Goal: Task Accomplishment & Management: Complete application form

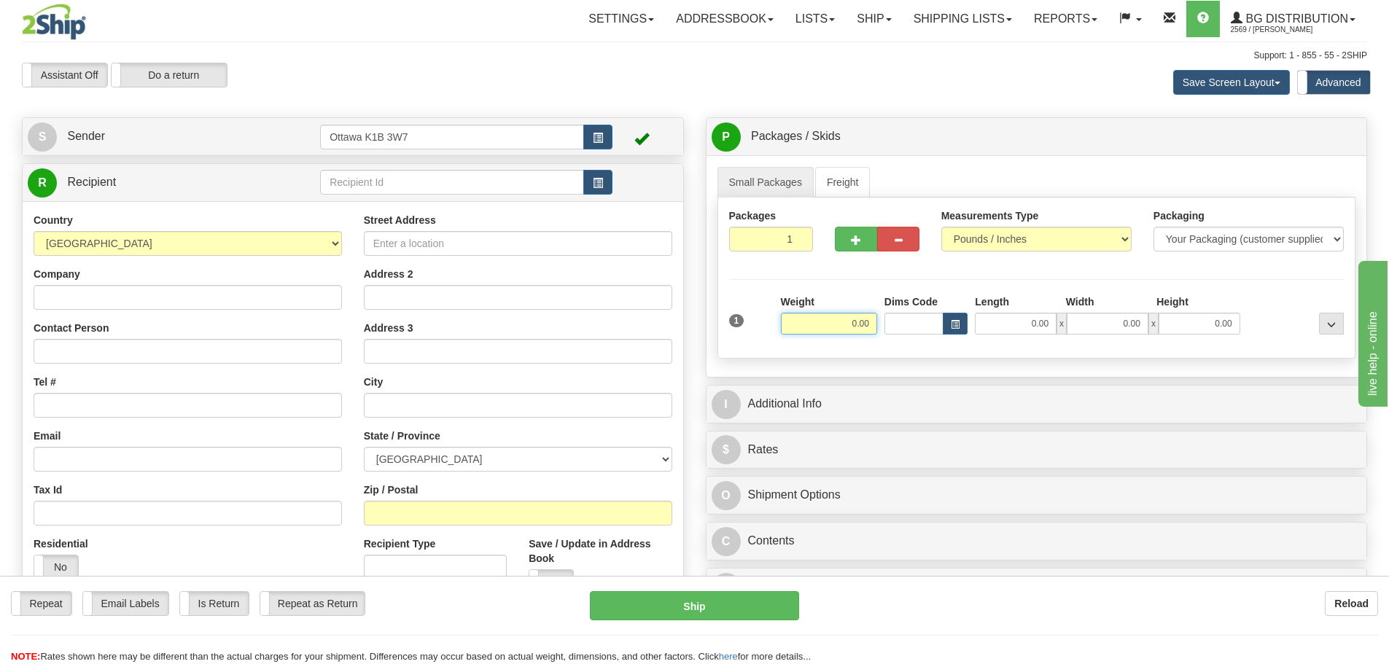
click at [852, 320] on input "0.00" at bounding box center [829, 324] width 96 height 22
type input "0.00"
click at [1006, 339] on div "1 Weight 0.00 Dims Code 0.00" at bounding box center [1037, 321] width 623 height 52
click at [1013, 327] on input "0.00" at bounding box center [1016, 324] width 82 height 22
type input "0.00"
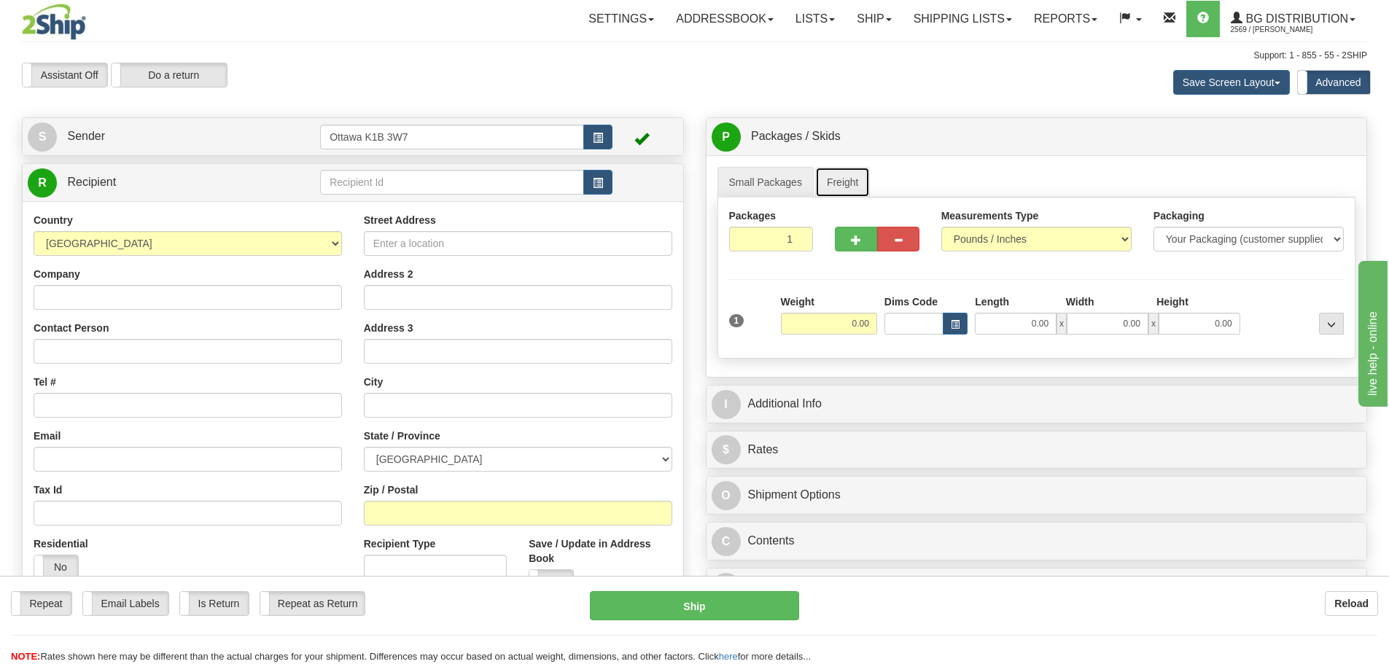
click at [856, 182] on link "Freight" at bounding box center [842, 182] width 55 height 31
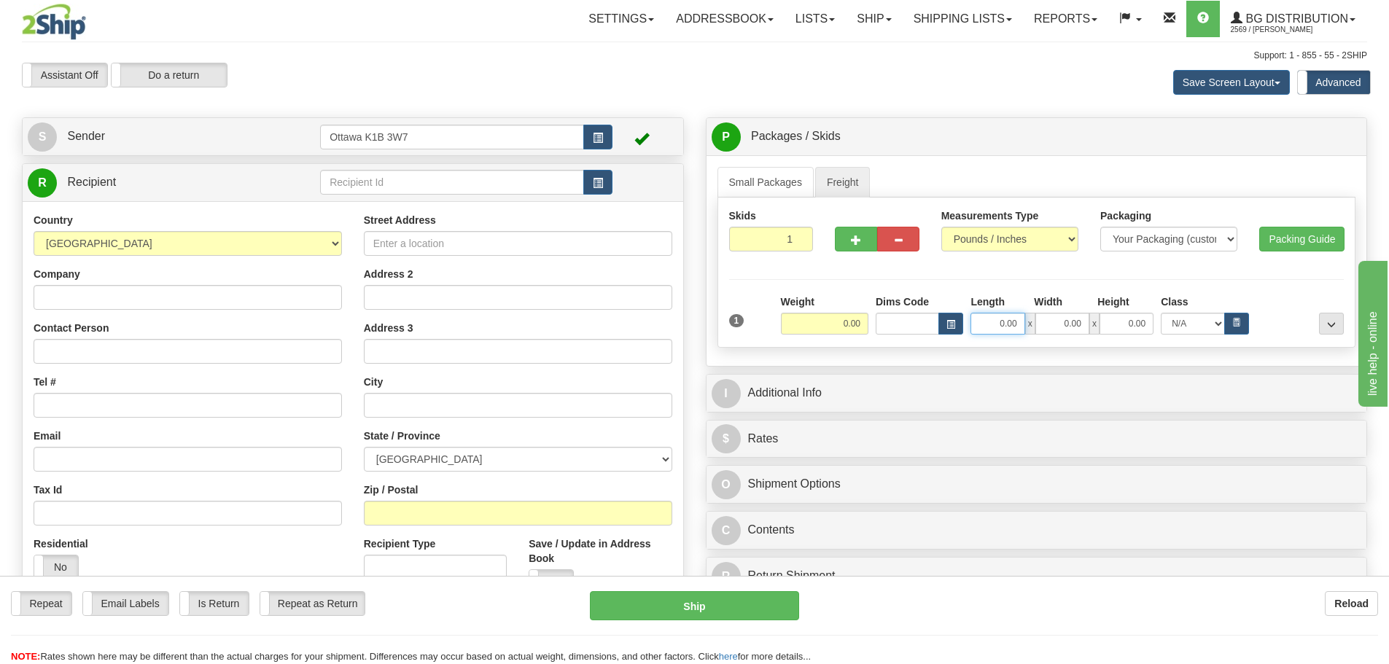
click at [1003, 323] on input "0.00" at bounding box center [998, 324] width 54 height 22
type input "40.00"
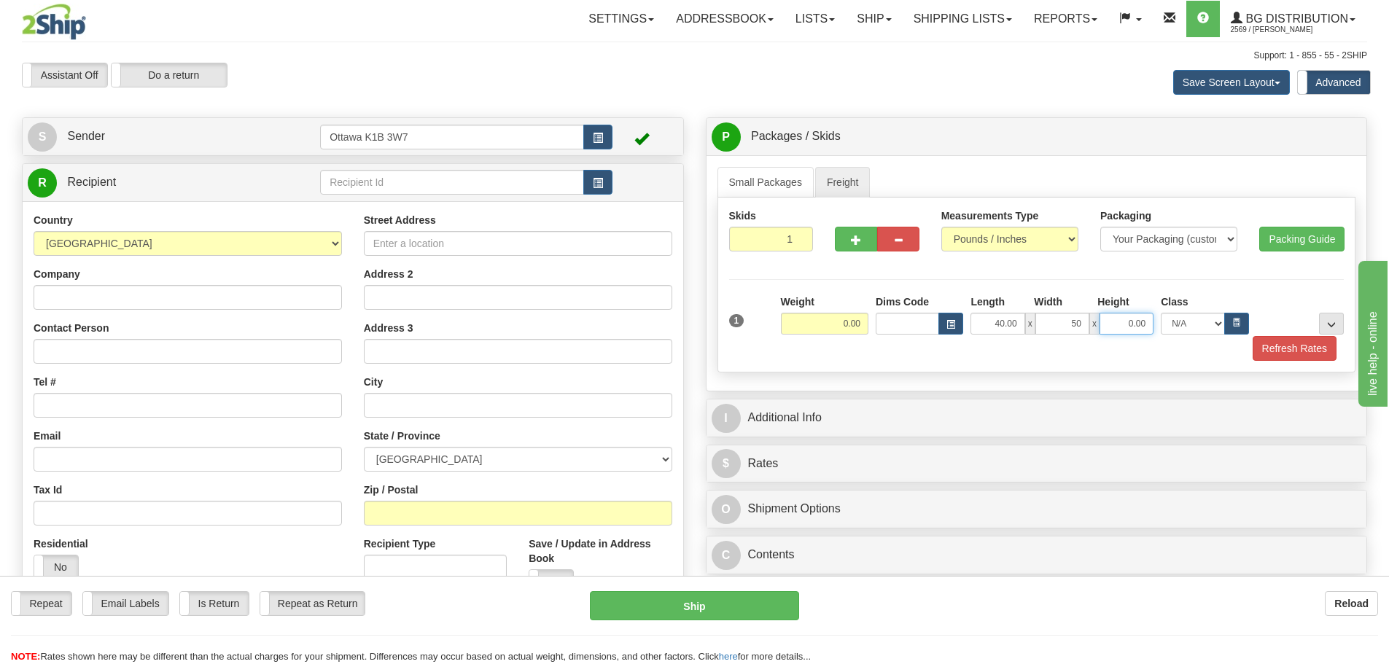
type input "50.00"
type input "22.00"
click at [839, 322] on input "0.00" at bounding box center [824, 324] width 87 height 22
type input "0.00"
click at [847, 252] on div at bounding box center [877, 237] width 106 height 56
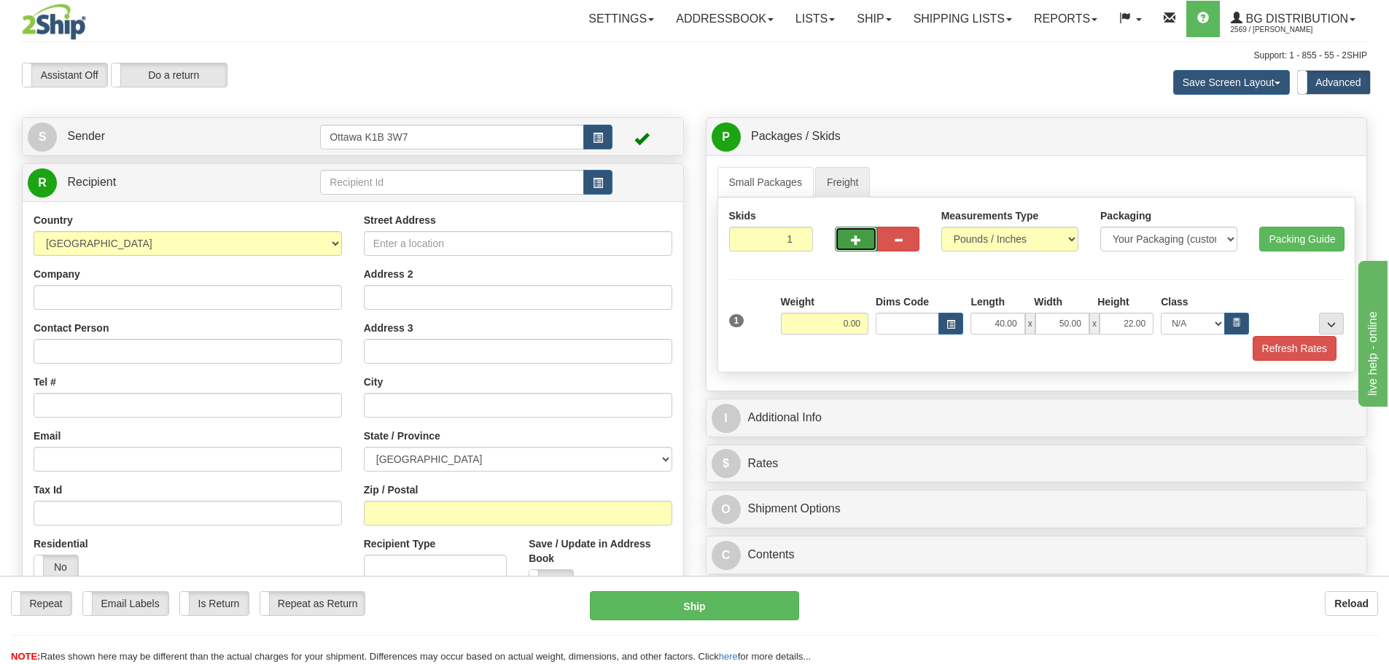
click at [846, 246] on button "button" at bounding box center [856, 239] width 42 height 25
type input "2"
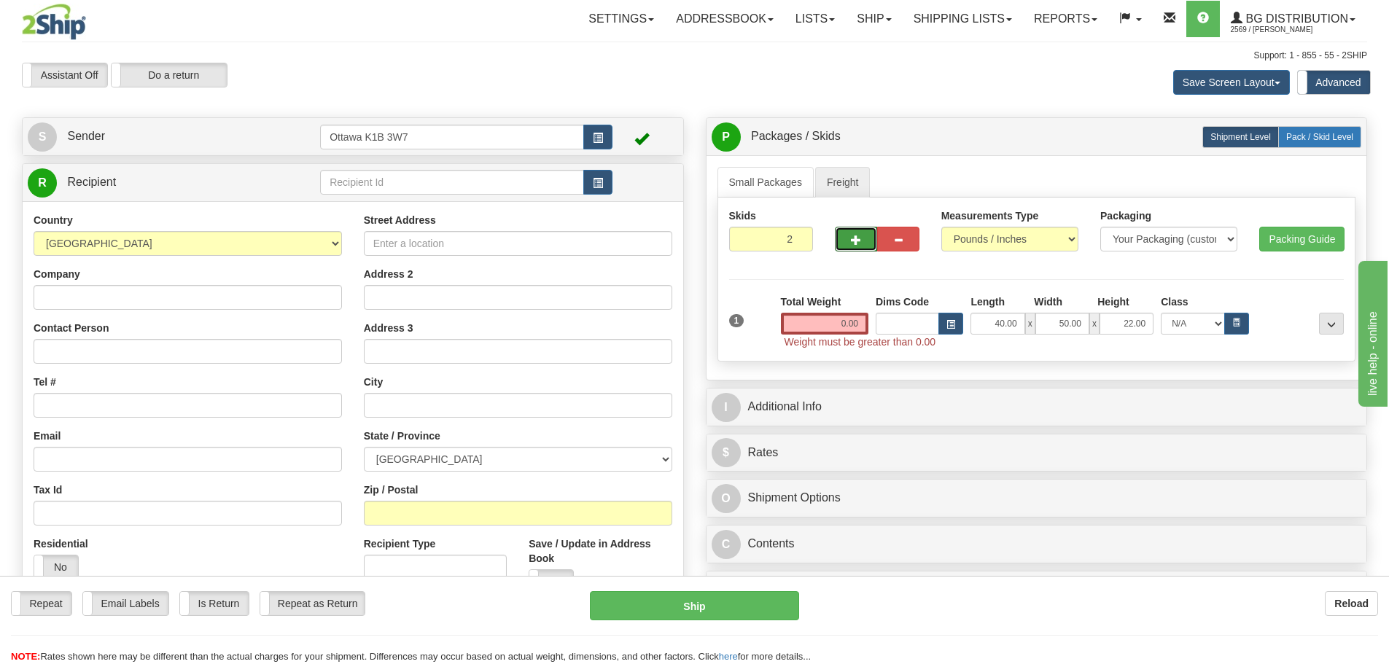
click at [1326, 135] on span "Pack / Skid Level" at bounding box center [1319, 137] width 67 height 10
radio input "true"
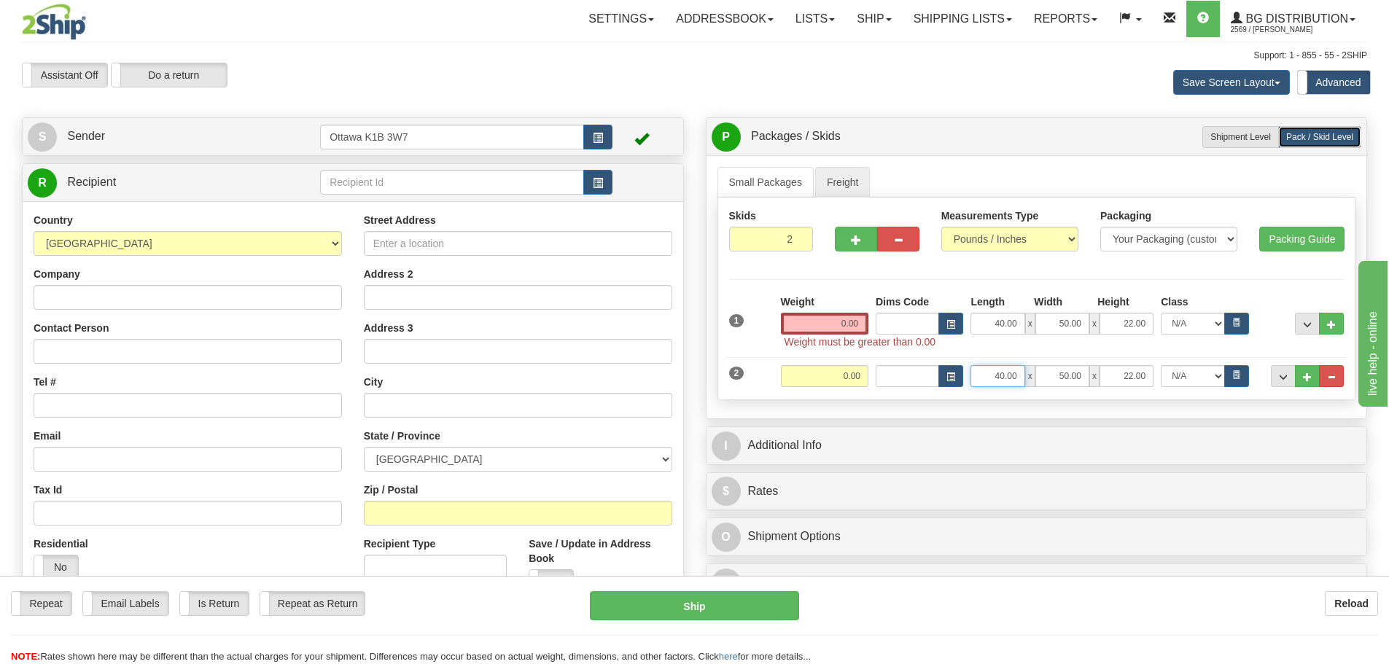
drag, startPoint x: 980, startPoint y: 374, endPoint x: 1164, endPoint y: 414, distance: 188.1
click at [1164, 414] on div "Small Packages Freight Packages 1 1 Measurements Type" at bounding box center [1037, 286] width 661 height 263
type input "0.00"
drag, startPoint x: 1052, startPoint y: 374, endPoint x: 1195, endPoint y: 392, distance: 144.1
click at [1195, 389] on div "1 Weight 0.00 Dims Code Length x" at bounding box center [1036, 342] width 615 height 94
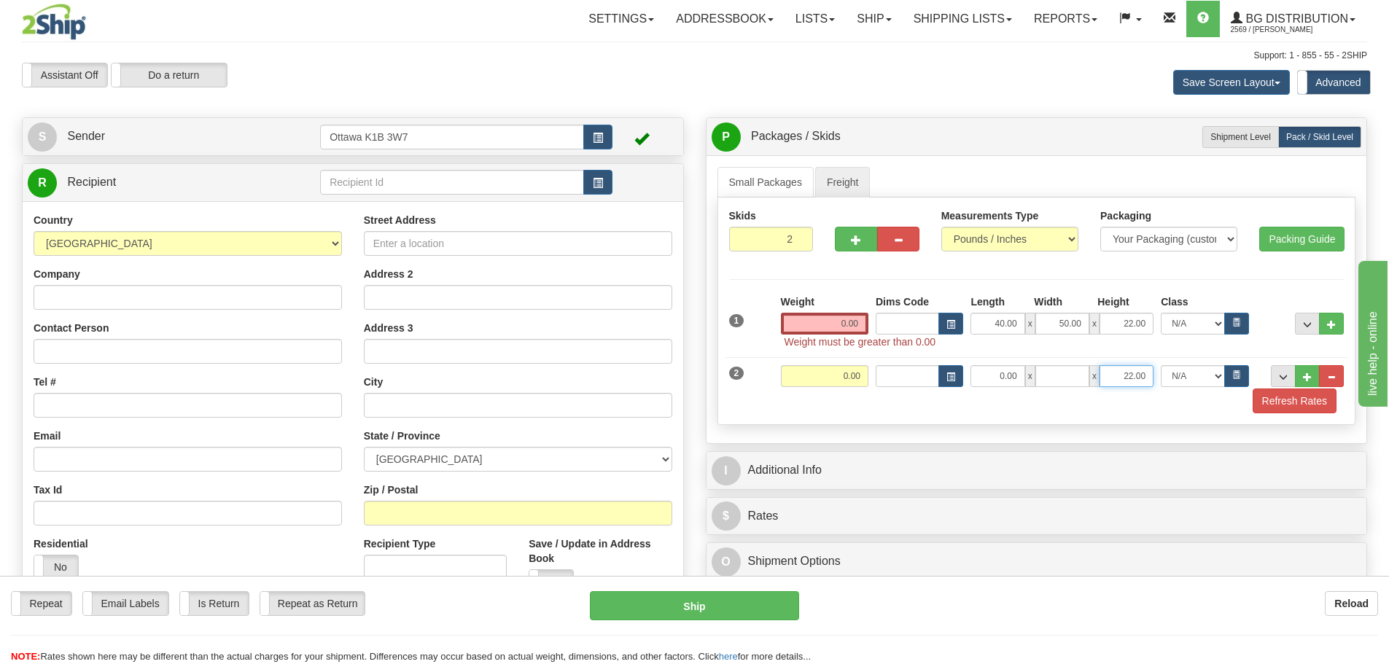
type input "0.00"
drag, startPoint x: 1108, startPoint y: 371, endPoint x: 1269, endPoint y: 398, distance: 163.4
click at [1227, 389] on div "1 Weight 0.00 Dims Code Length x" at bounding box center [1036, 354] width 615 height 119
type input "0.00"
click at [1302, 324] on button "..." at bounding box center [1307, 324] width 25 height 22
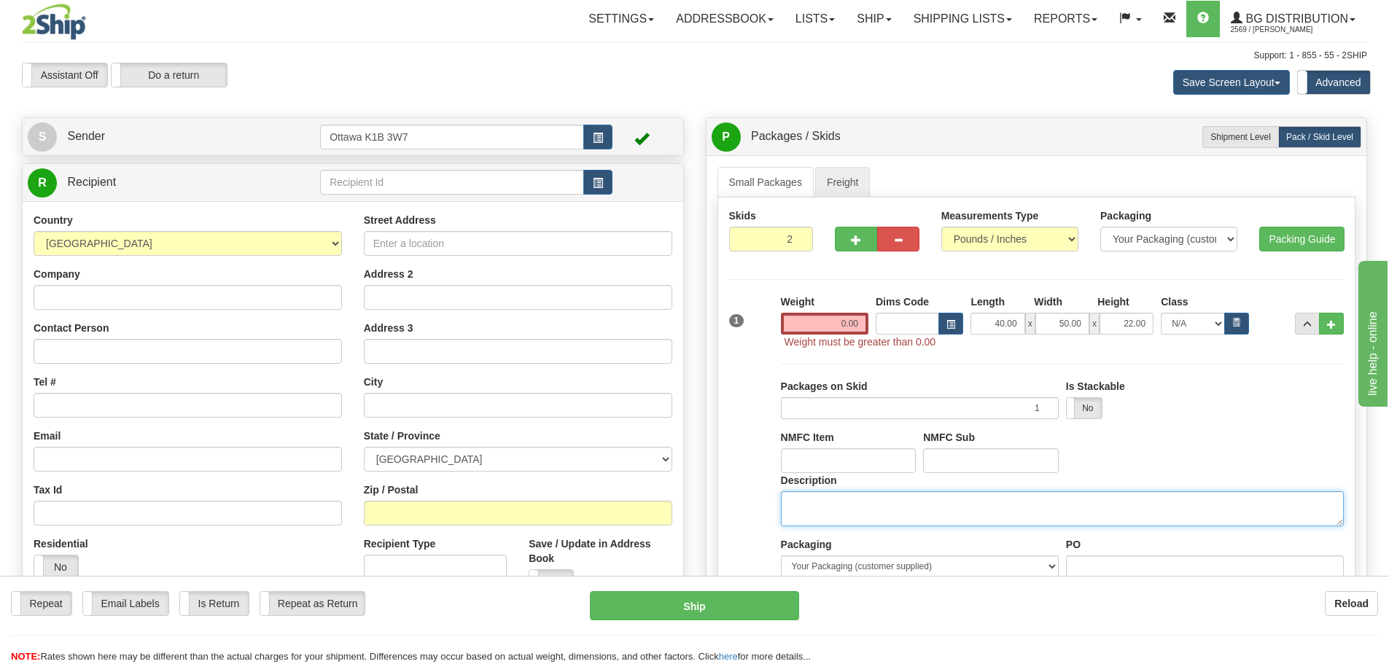
click at [976, 510] on textarea "Description" at bounding box center [1062, 508] width 563 height 35
type textarea "DOOR HARDWARE"
click at [1309, 322] on span "..." at bounding box center [1307, 325] width 9 height 8
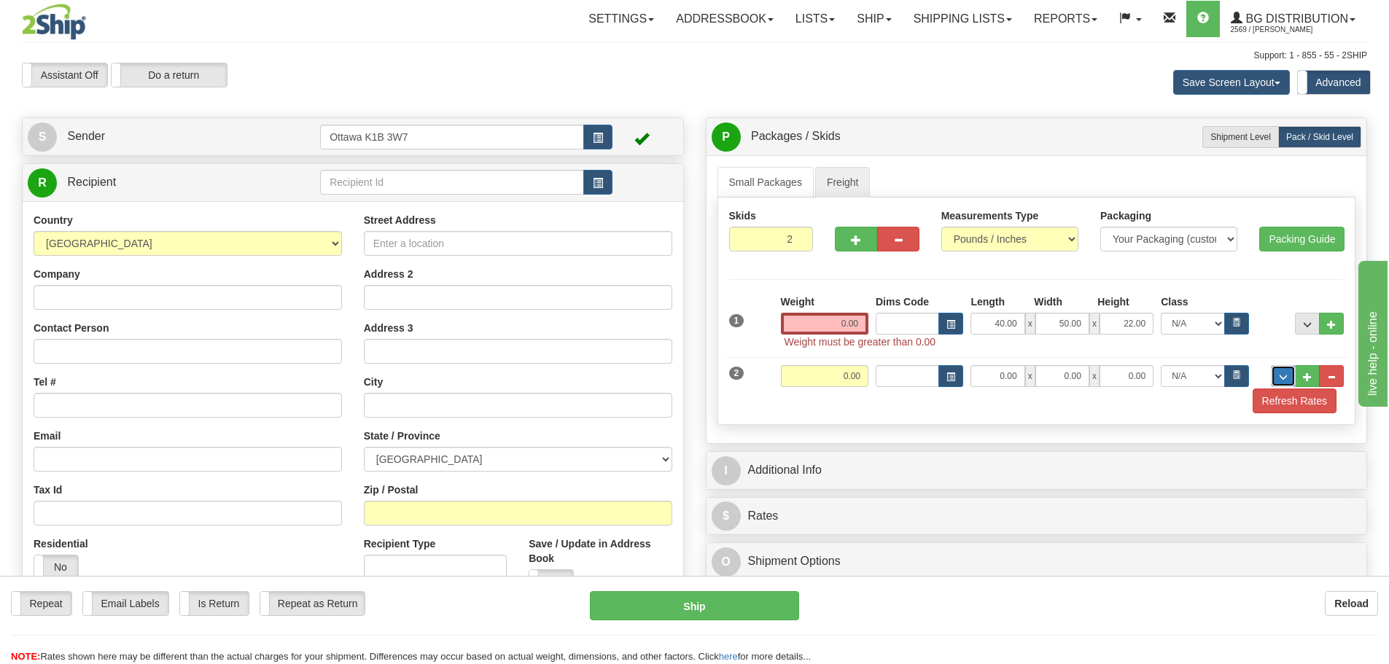
click at [1291, 376] on button "..." at bounding box center [1283, 376] width 25 height 22
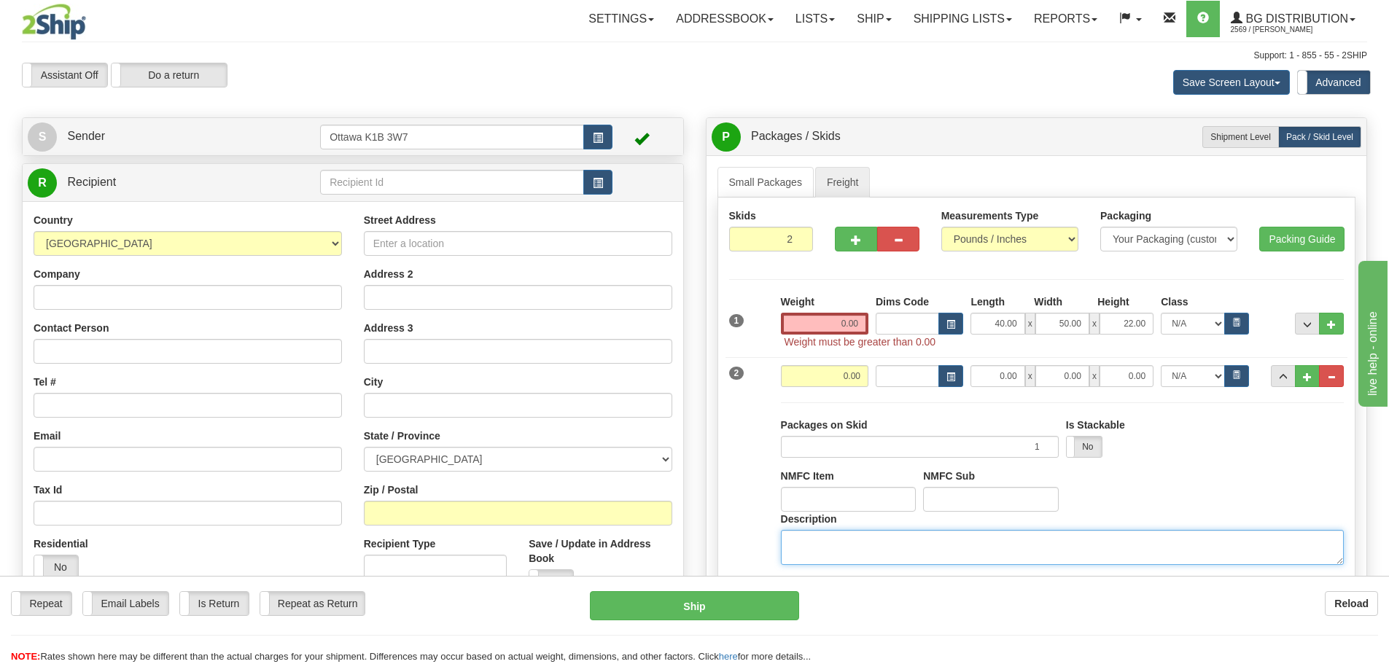
click at [1010, 545] on textarea "Description" at bounding box center [1062, 547] width 563 height 35
type textarea "DOOR HARDWARE"
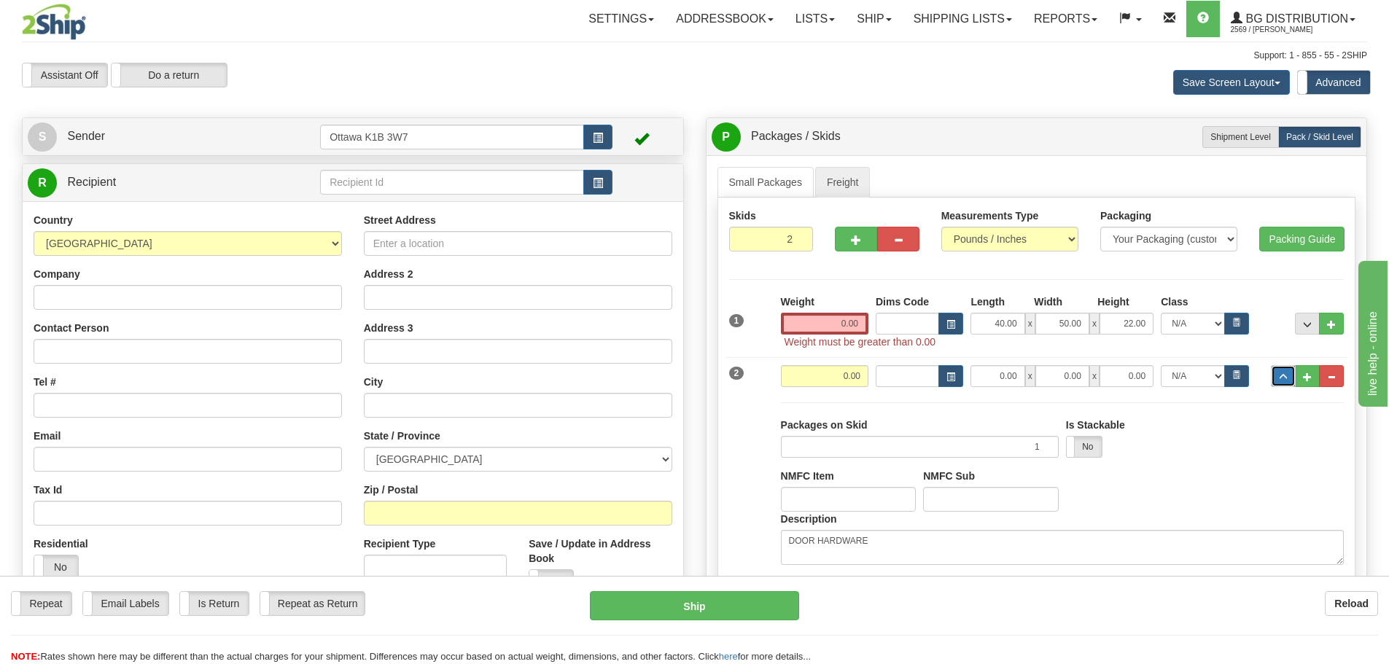
click at [1287, 374] on span "..." at bounding box center [1283, 377] width 9 height 8
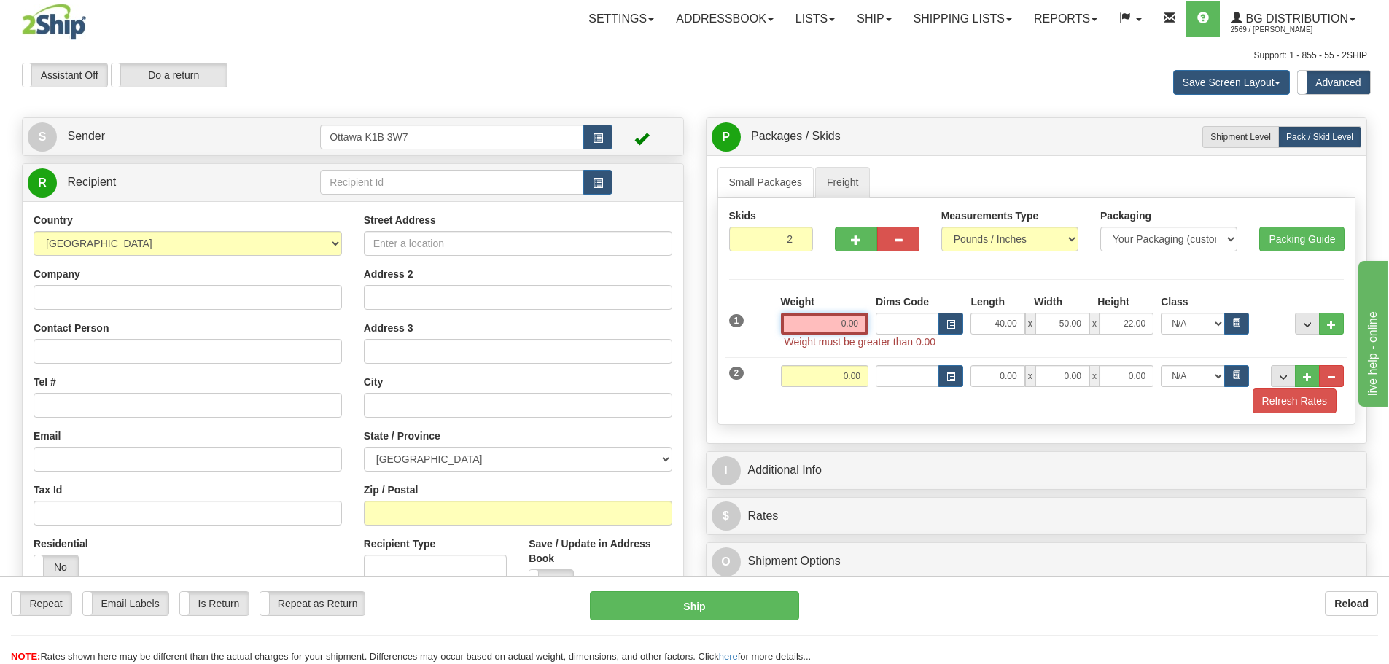
click at [810, 322] on input "0.00" at bounding box center [824, 324] width 87 height 22
type input "0.00"
click at [843, 378] on input "0.00" at bounding box center [824, 376] width 87 height 22
type input "17.00"
click at [980, 373] on input "0.00" at bounding box center [998, 376] width 54 height 22
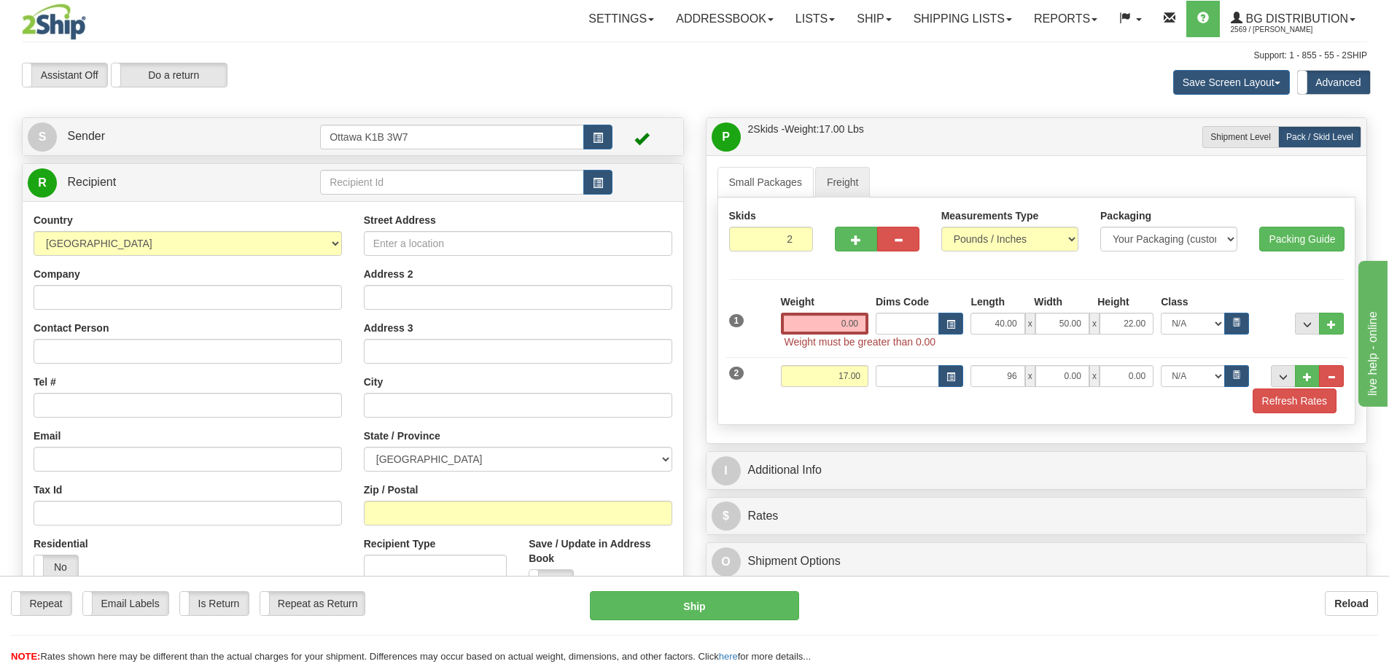
type input "96.00"
click at [1204, 409] on div "Refresh Rates" at bounding box center [1037, 401] width 623 height 25
click at [1054, 381] on input "0.00" at bounding box center [1062, 376] width 54 height 22
type input "4.00"
type input "3.00"
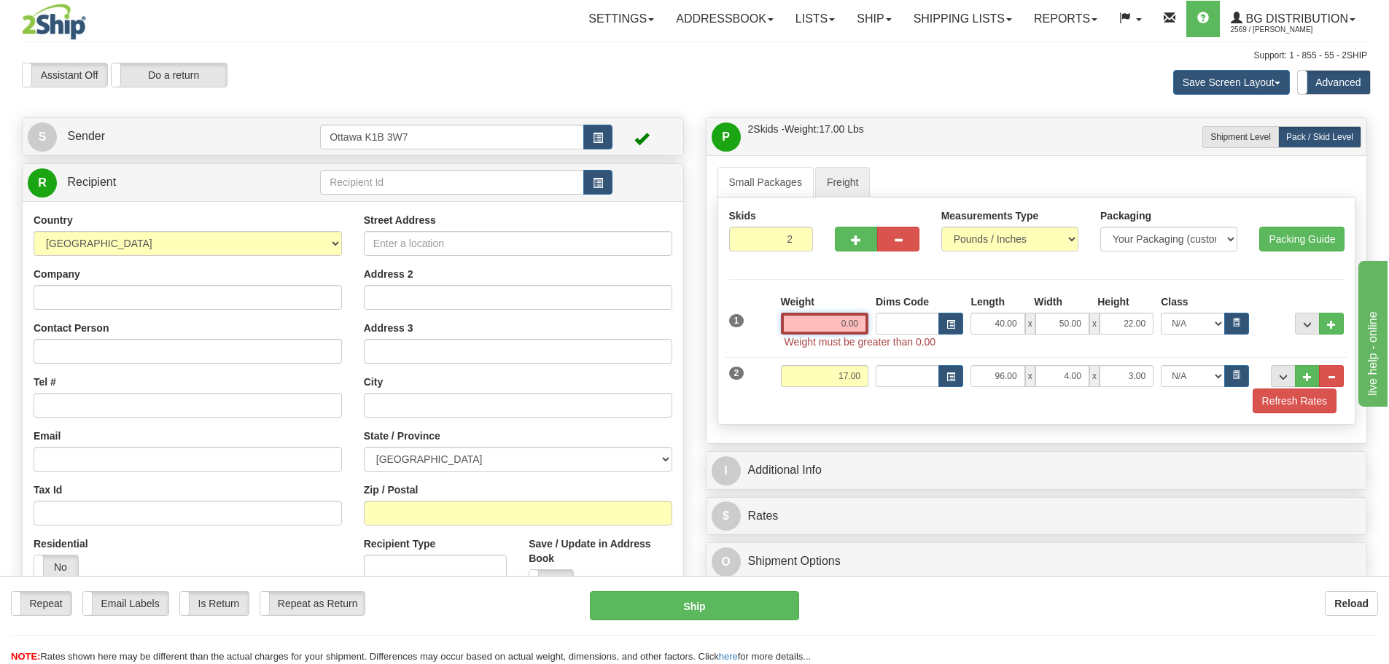
click at [791, 328] on input "0.00" at bounding box center [824, 324] width 87 height 22
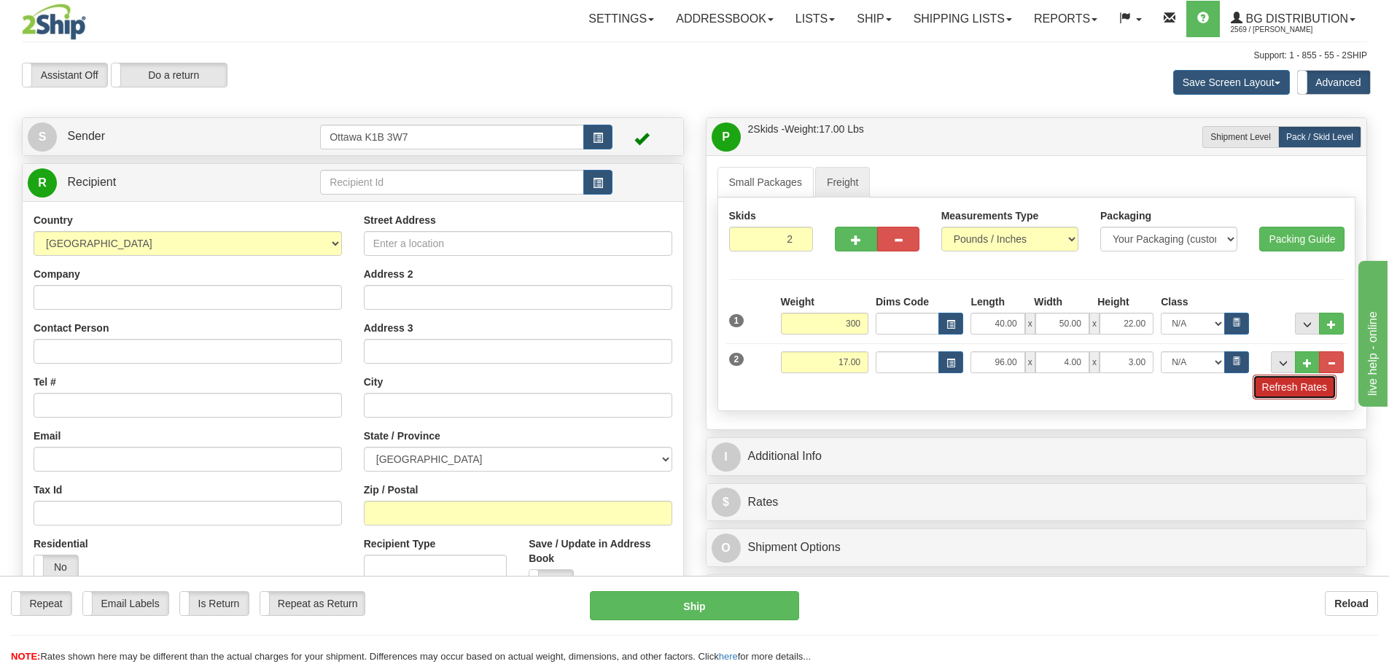
type input "300.00"
click at [1316, 393] on button "Refresh Rates" at bounding box center [1295, 387] width 84 height 25
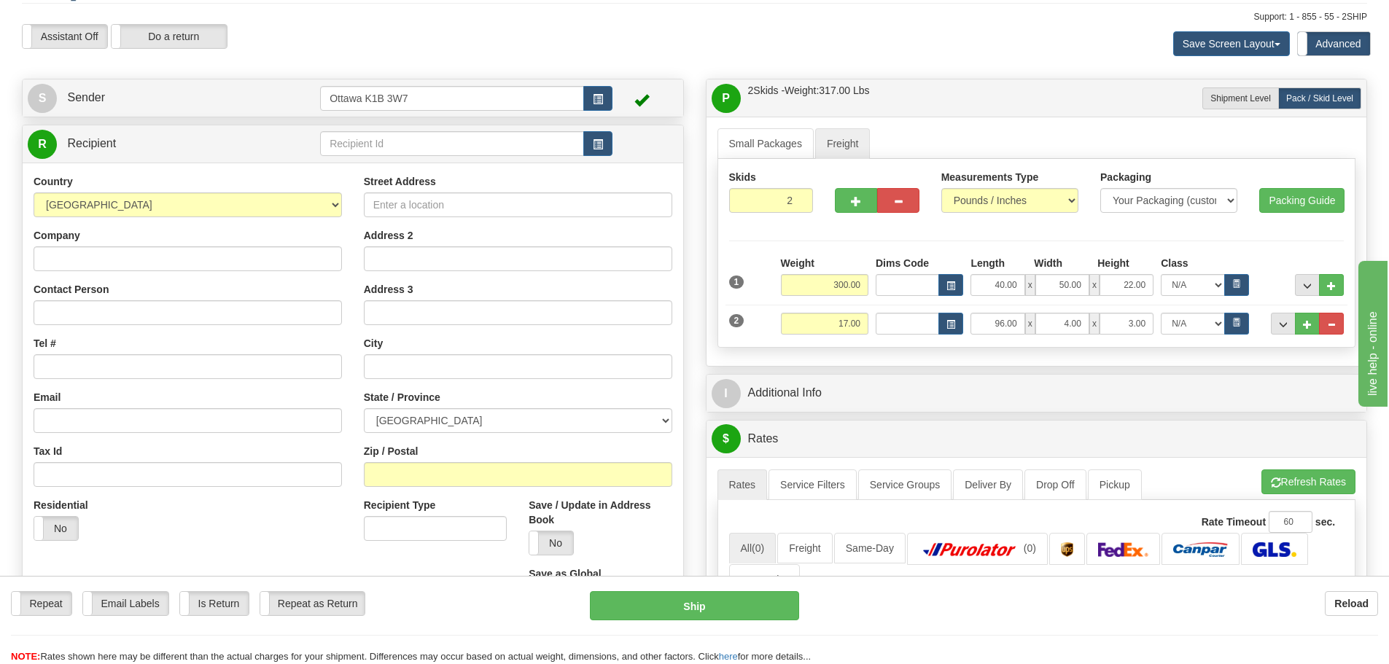
scroll to position [73, 0]
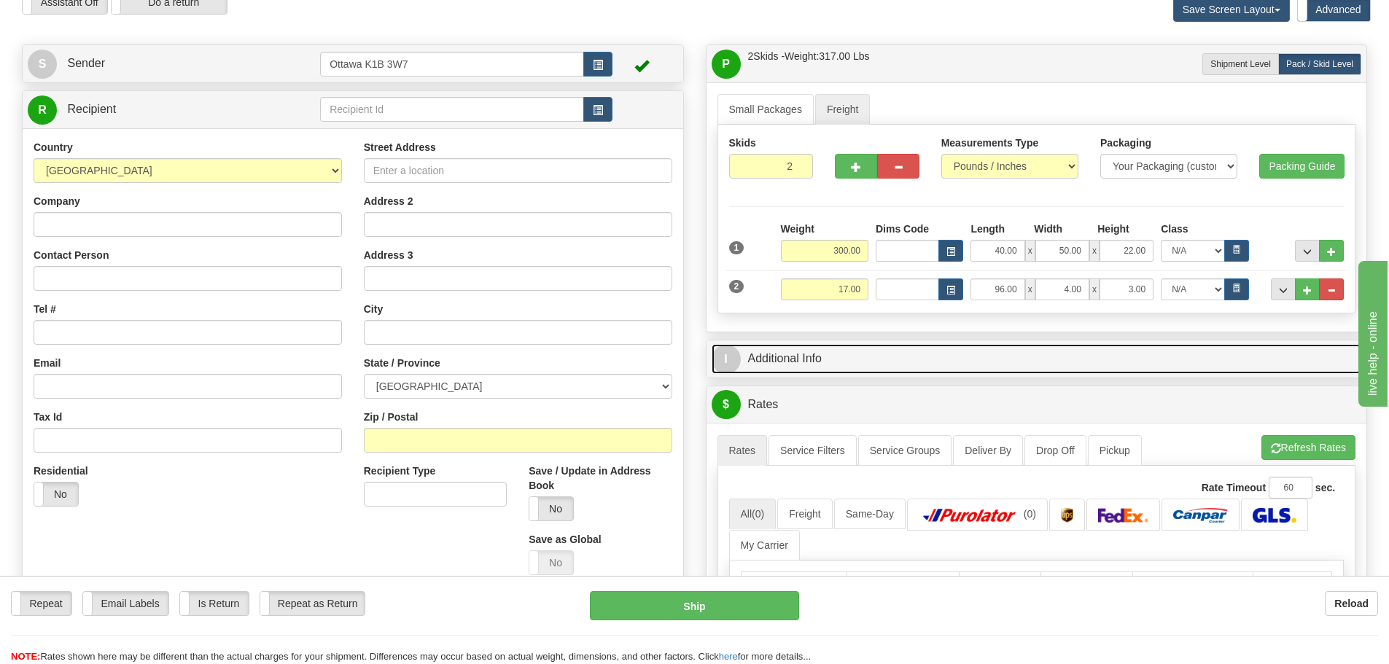
click at [866, 354] on link "I Additional Info" at bounding box center [1037, 359] width 650 height 30
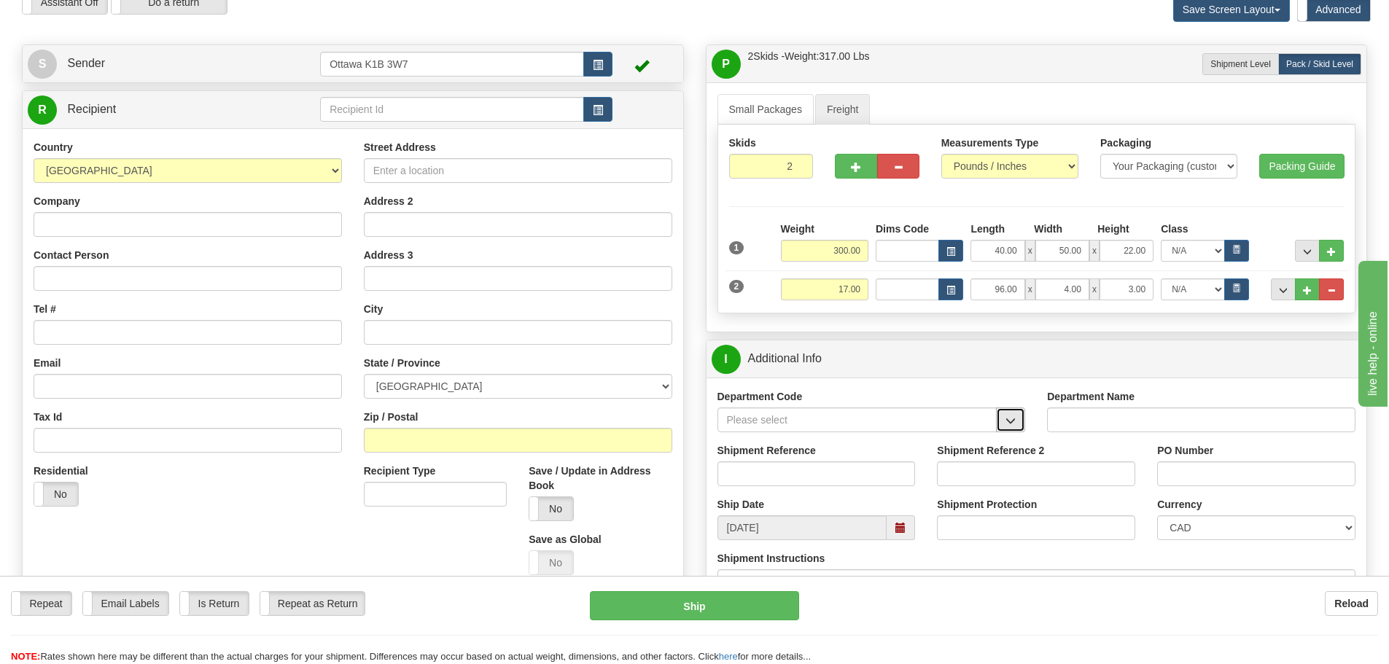
click at [1002, 421] on button "button" at bounding box center [1010, 420] width 29 height 25
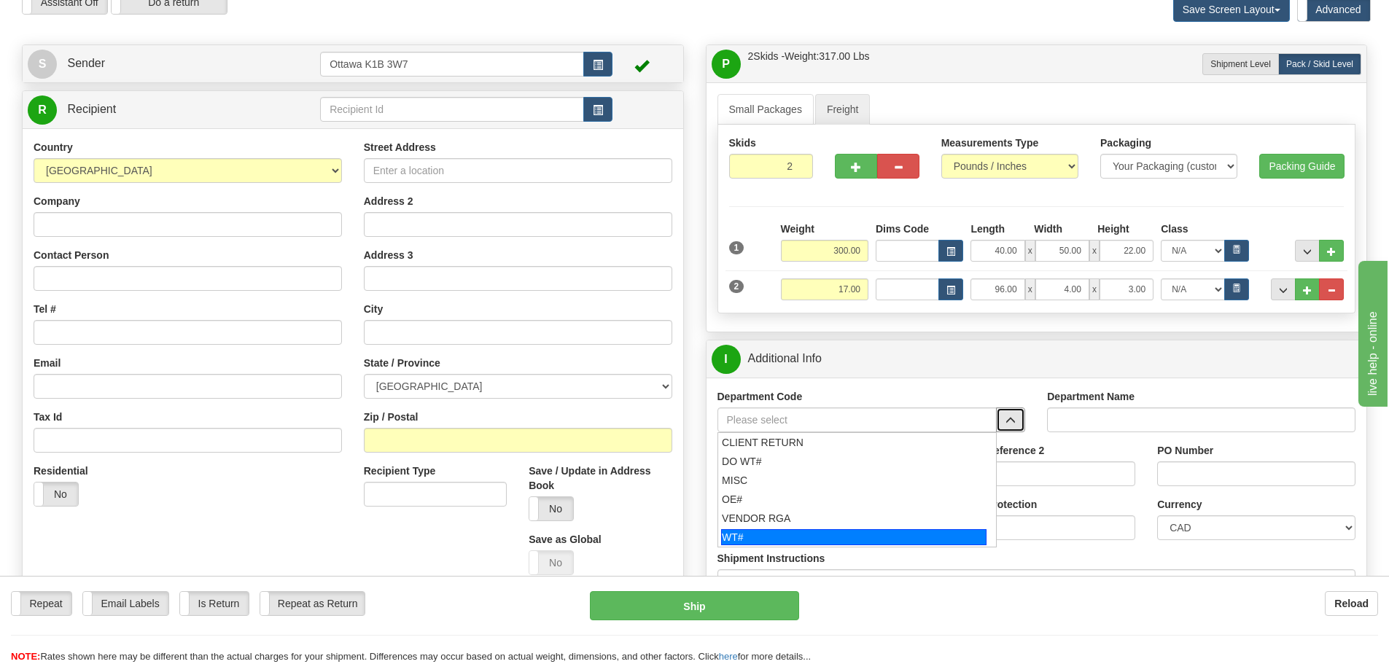
click at [808, 536] on div "WT#" at bounding box center [853, 537] width 265 height 16
type input "WT#"
type input "WAREHOUSE TRANSFERS"
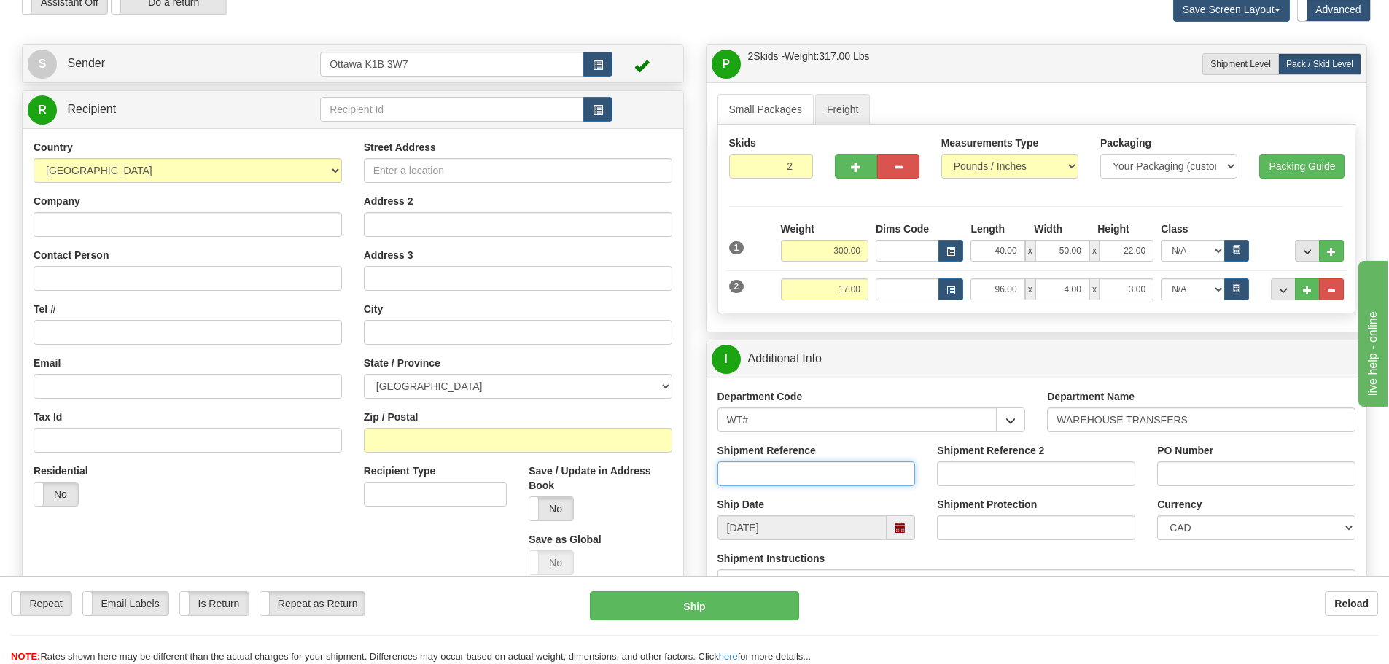
click at [808, 483] on input "Shipment Reference" at bounding box center [816, 474] width 198 height 25
type input "165206-01"
click at [964, 481] on input "Shipment Reference 2" at bounding box center [1036, 474] width 198 height 25
type input "167292-00"
click at [1218, 466] on input "PO Number" at bounding box center [1256, 474] width 198 height 25
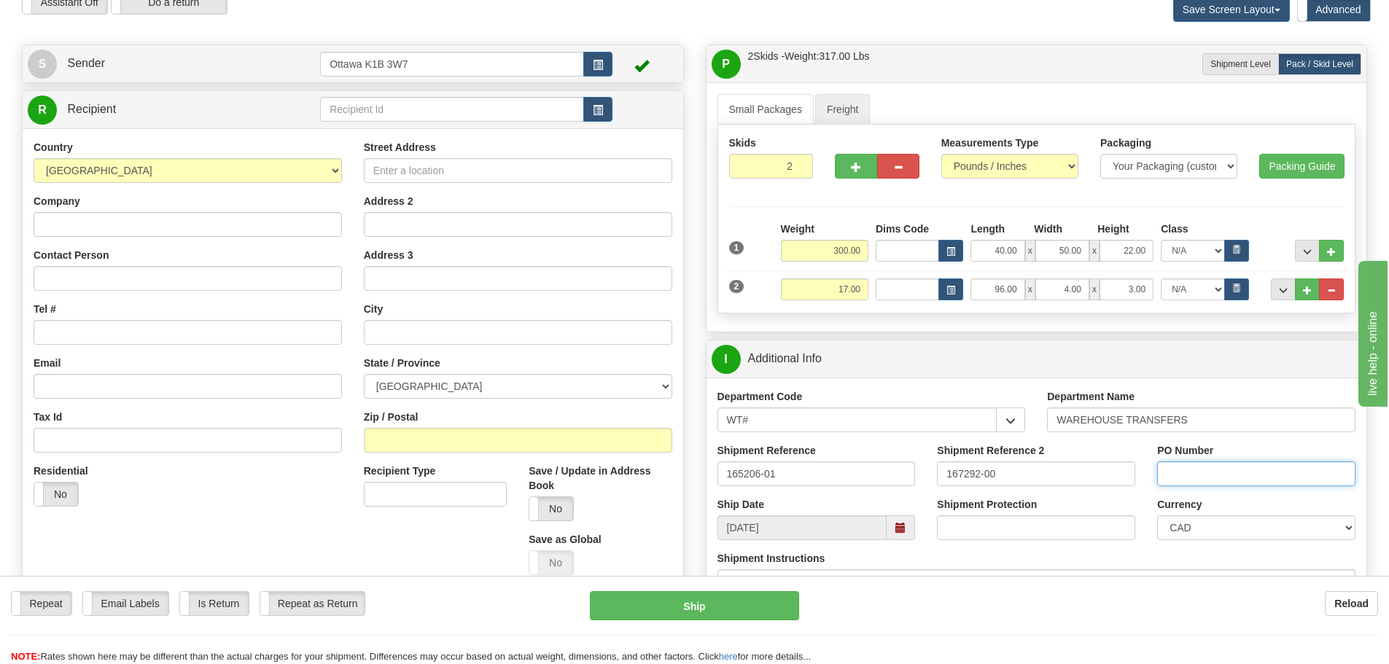
type input "N/A"
click at [414, 110] on input "text" at bounding box center [452, 109] width 264 height 25
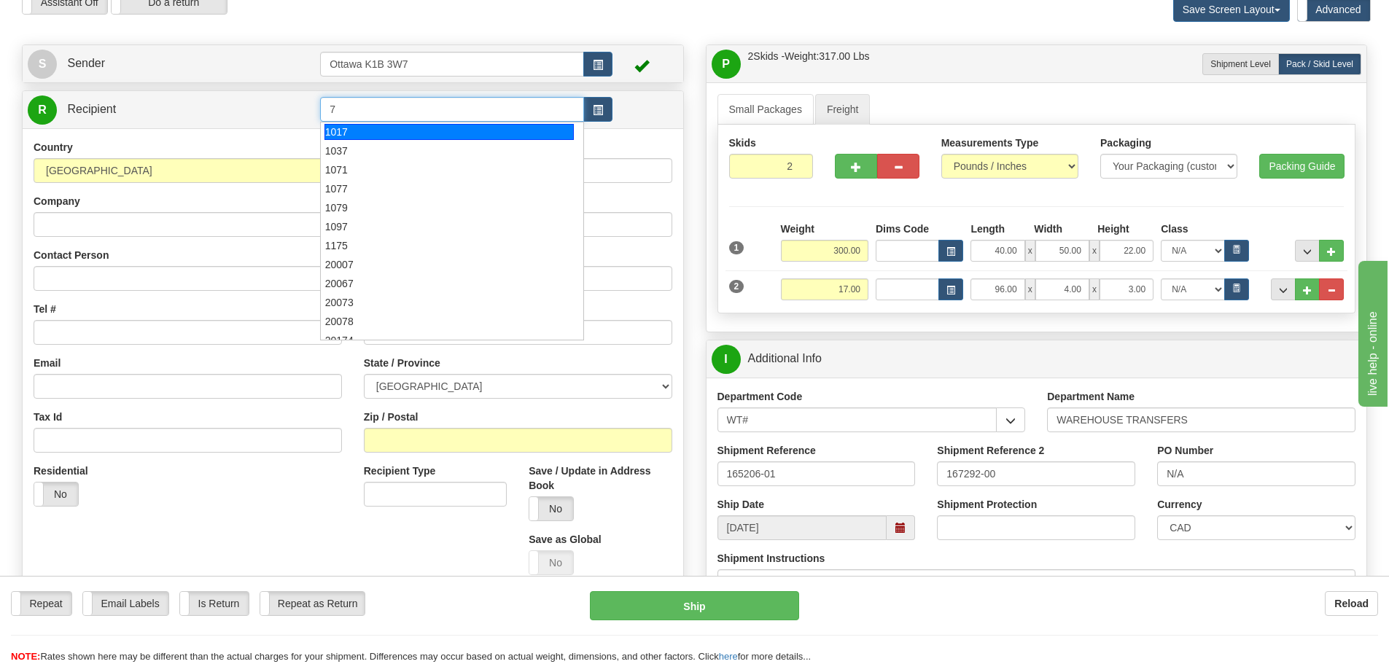
type input "7"
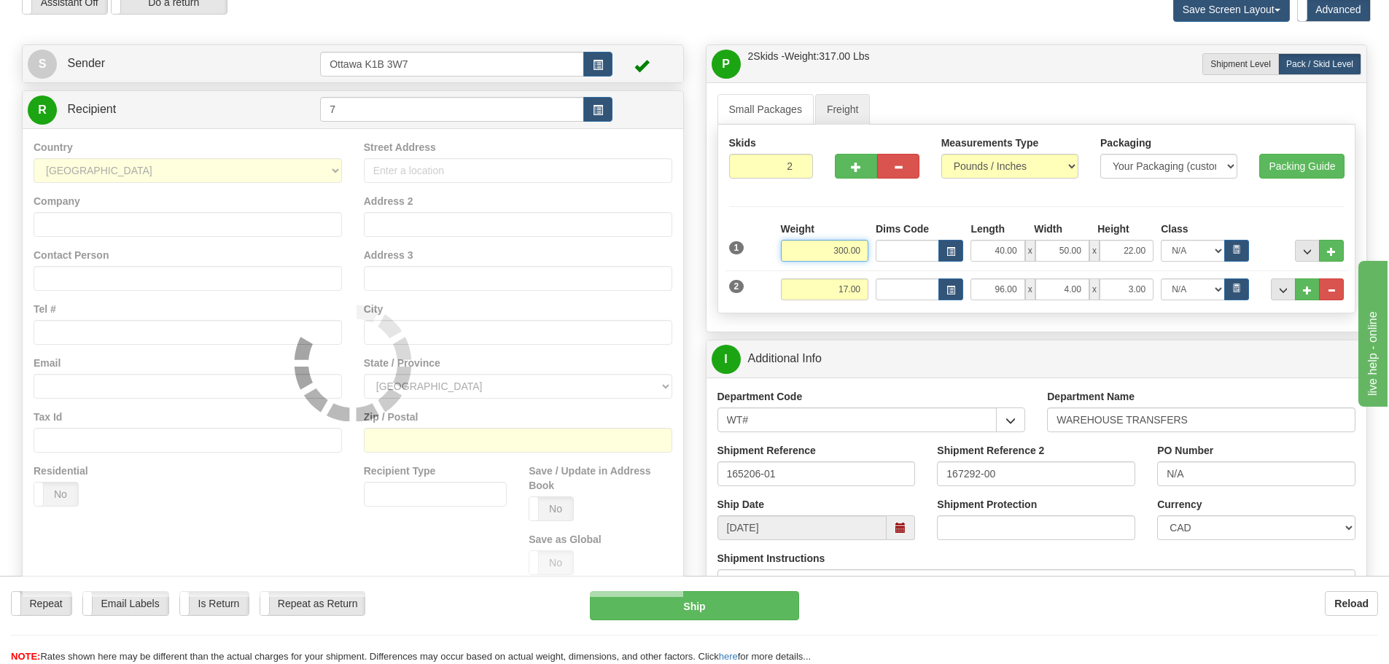
click at [688, 22] on div "Assistant On Assistant Off Do a return Do a return Previous Next Save Screen La…" at bounding box center [694, 9] width 1367 height 39
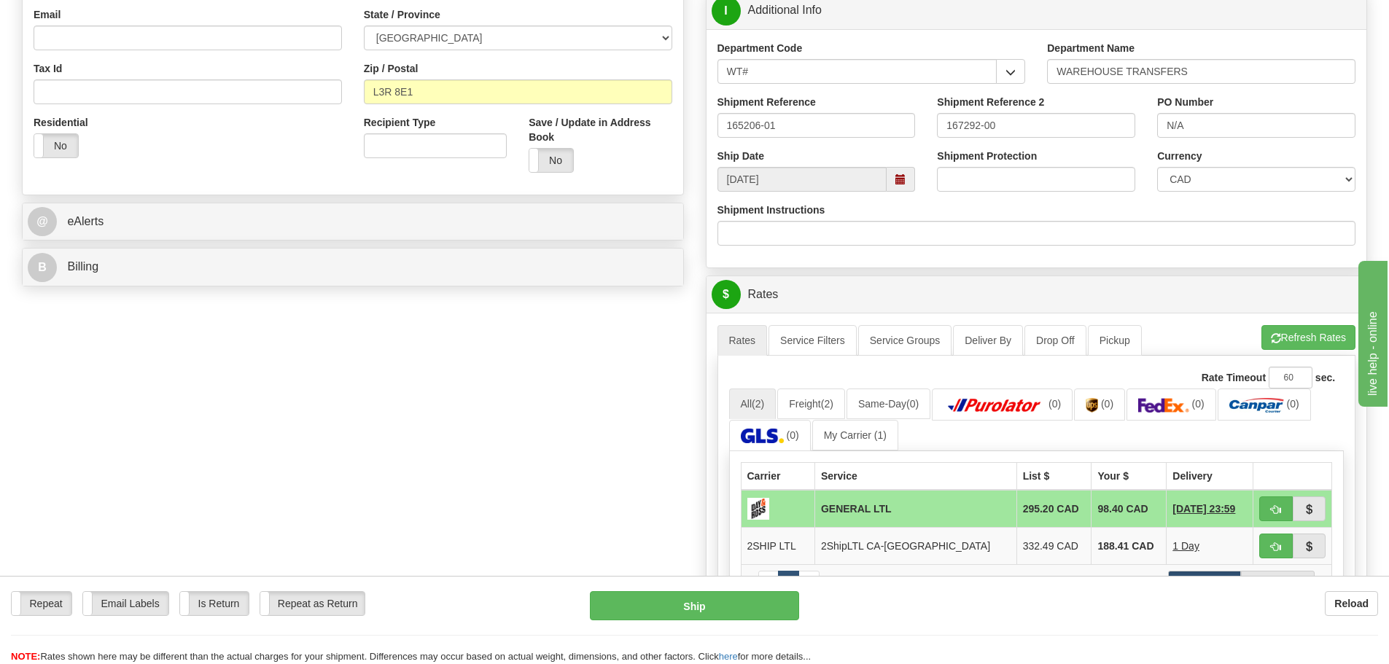
scroll to position [437, 0]
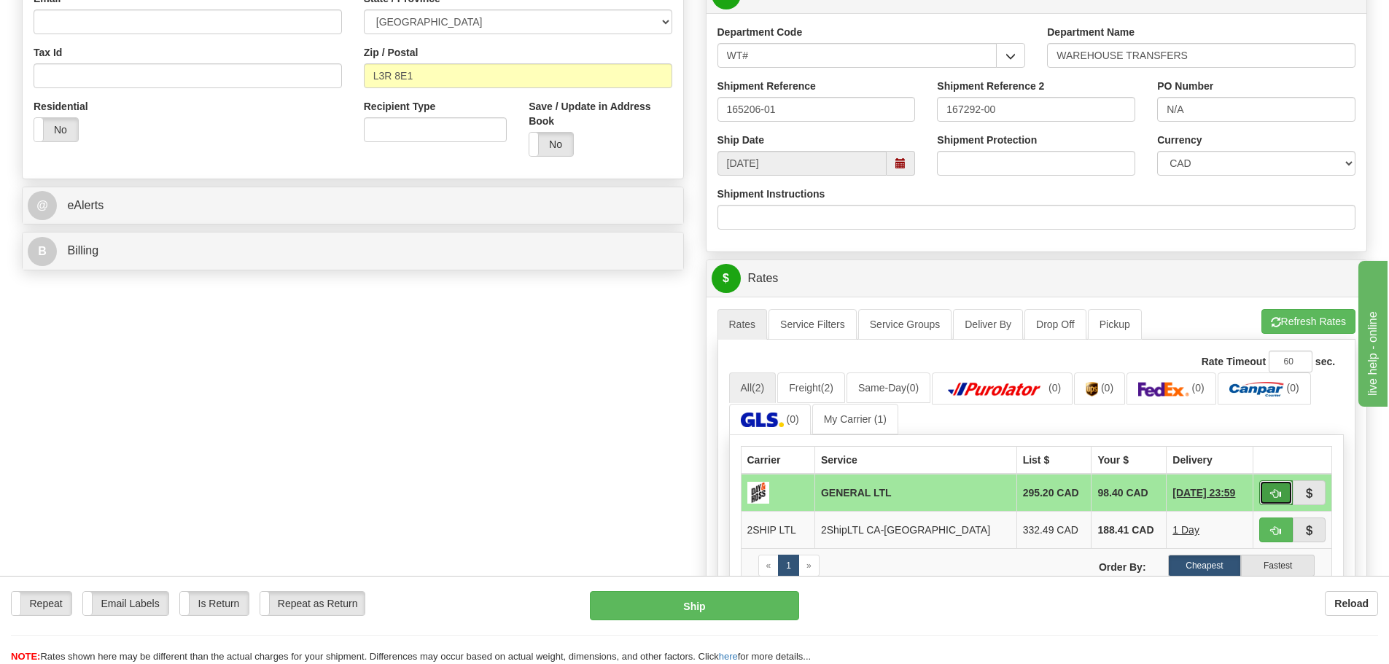
click at [1275, 489] on span "button" at bounding box center [1276, 493] width 10 height 9
type input "GL"
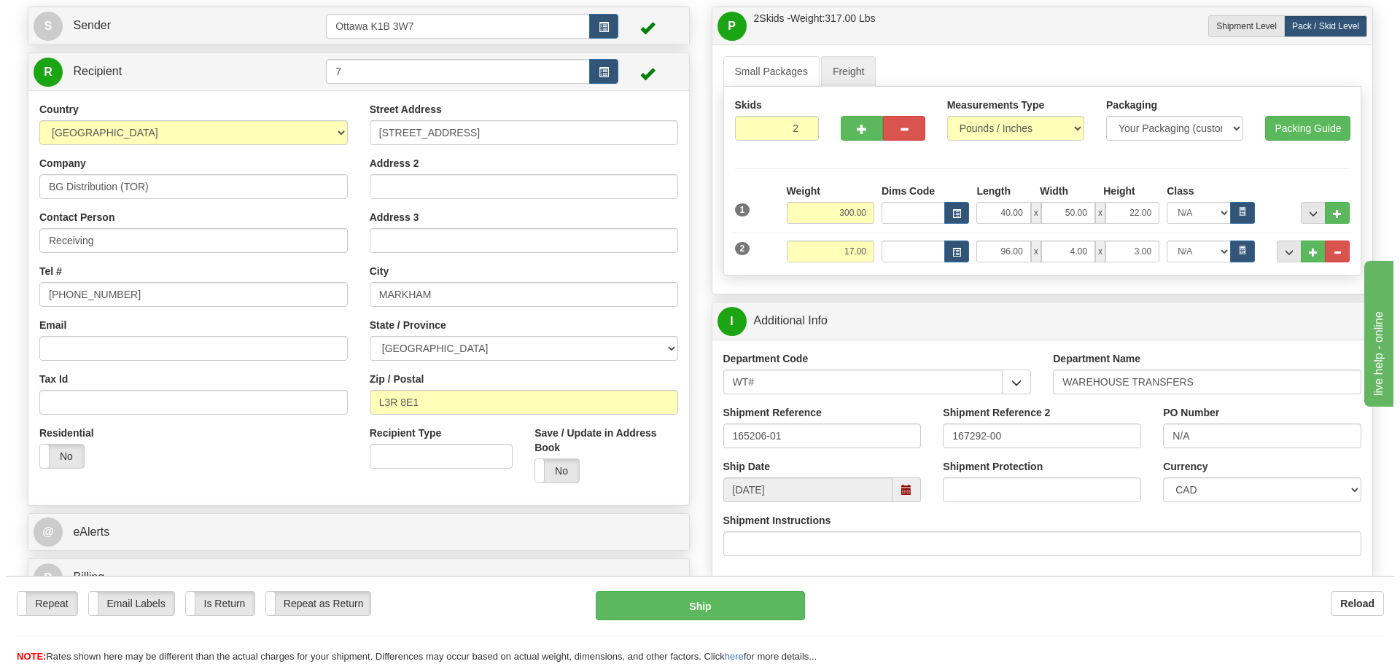
scroll to position [146, 0]
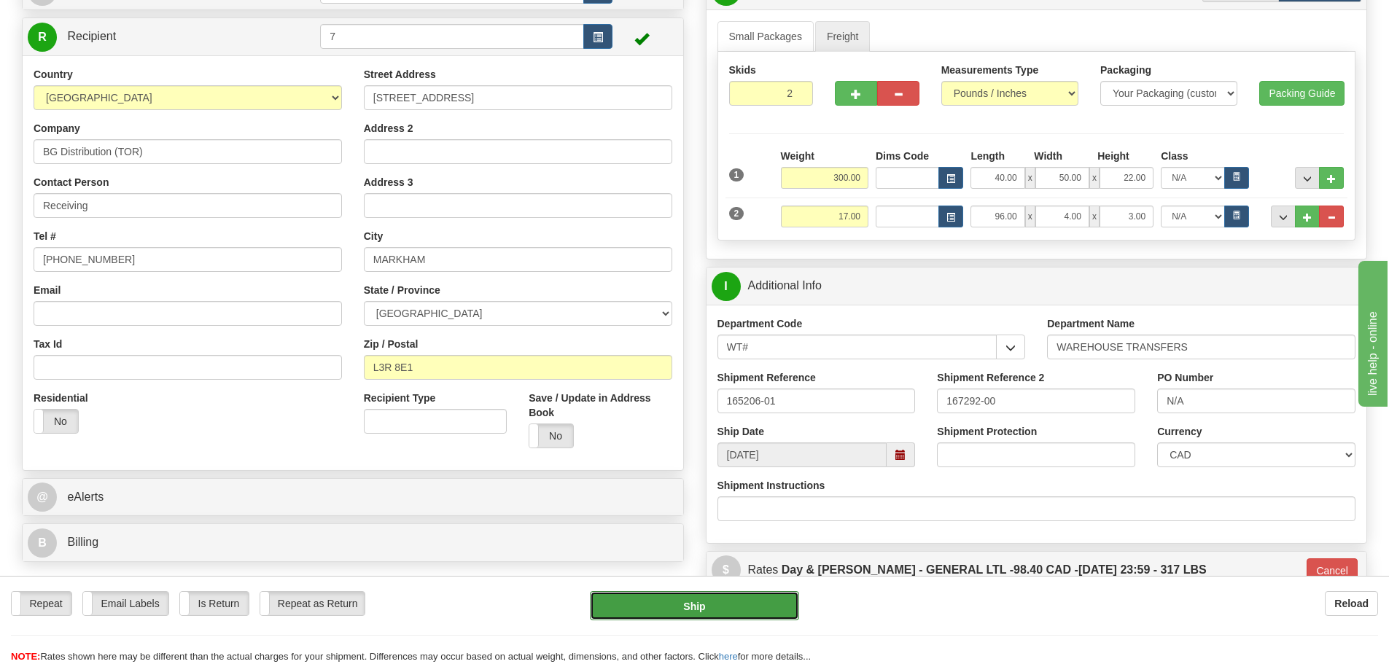
click at [663, 616] on button "Ship" at bounding box center [694, 605] width 209 height 29
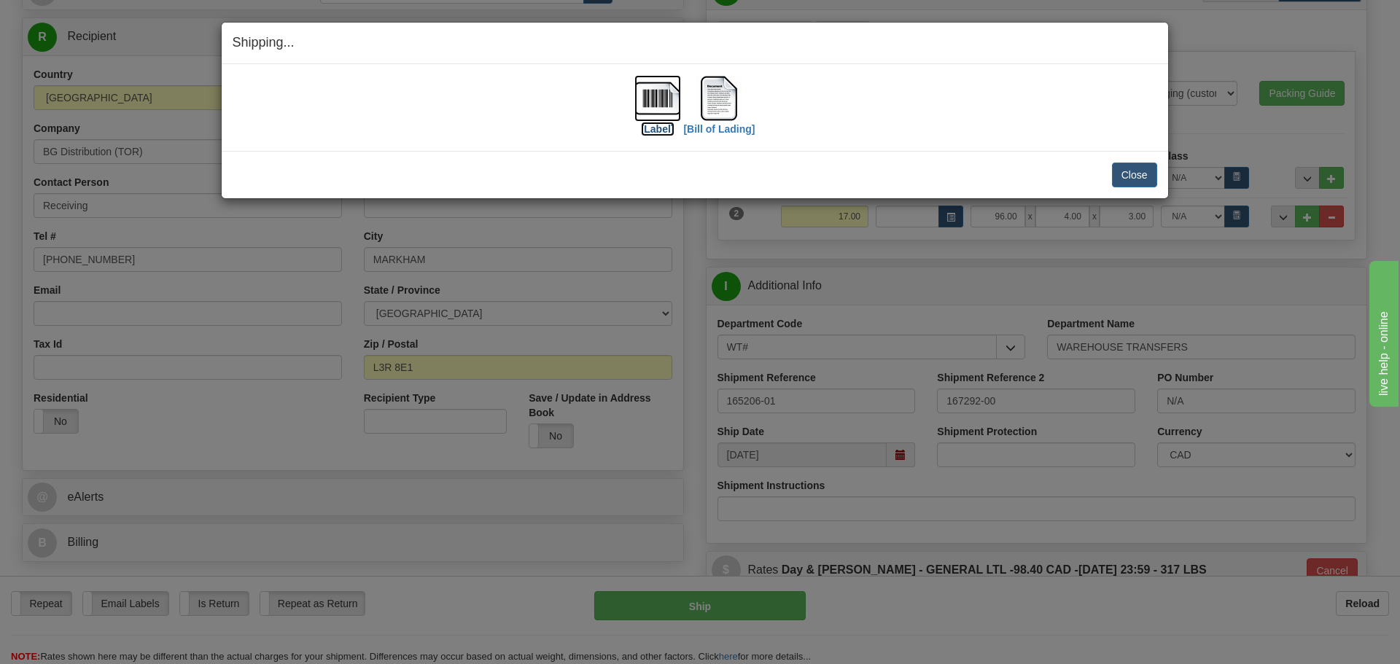
click at [655, 128] on label "[Label]" at bounding box center [658, 129] width 34 height 15
click at [710, 124] on label "[Bill of Lading]" at bounding box center [718, 129] width 71 height 15
click at [733, 128] on label "[Bill of Lading]" at bounding box center [718, 129] width 71 height 15
click at [1137, 175] on button "Close" at bounding box center [1134, 175] width 45 height 25
